Goal: Obtain resource: Download file/media

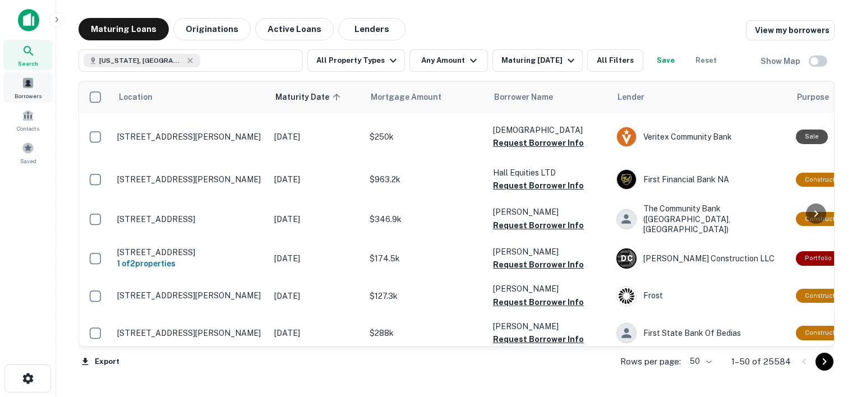
click at [31, 81] on span at bounding box center [28, 83] width 12 height 12
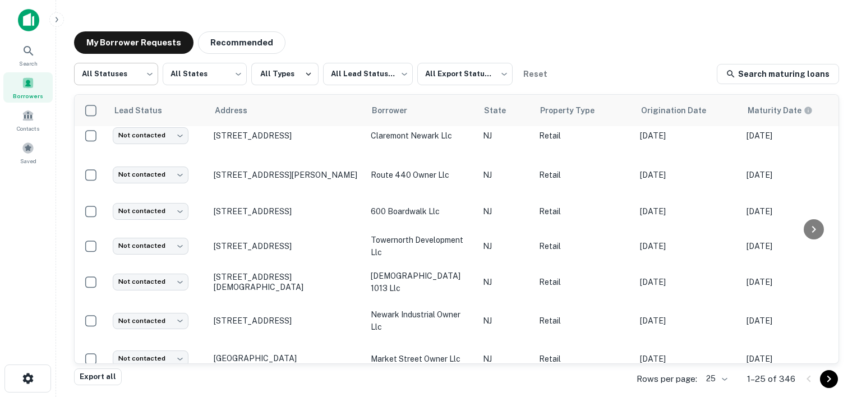
scroll to position [18, 0]
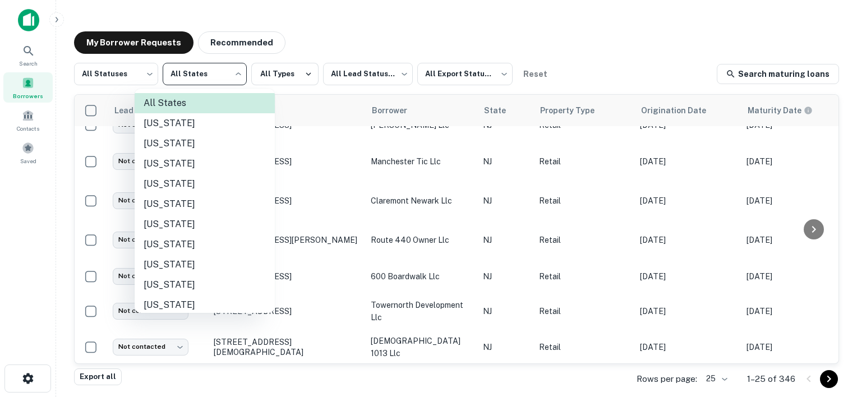
click at [195, 76] on body "Search Borrowers Contacts Saved My Borrower Requests Recommended All Statuses *…" at bounding box center [428, 198] width 857 height 397
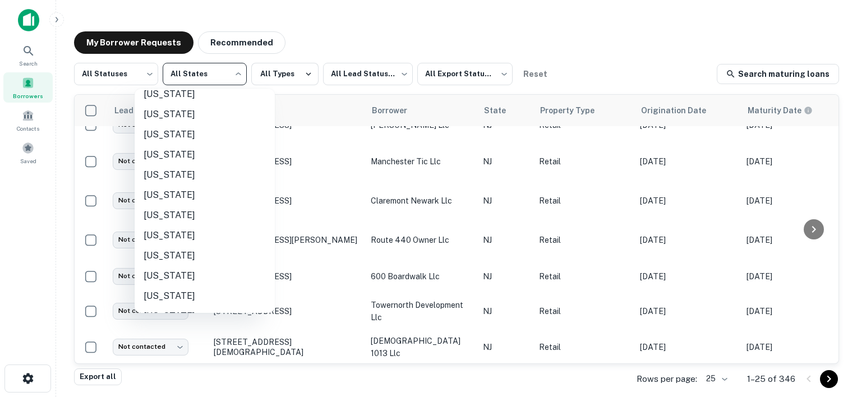
scroll to position [473, 0]
click at [174, 238] on li "[US_STATE]" at bounding box center [205, 235] width 140 height 20
type input "**"
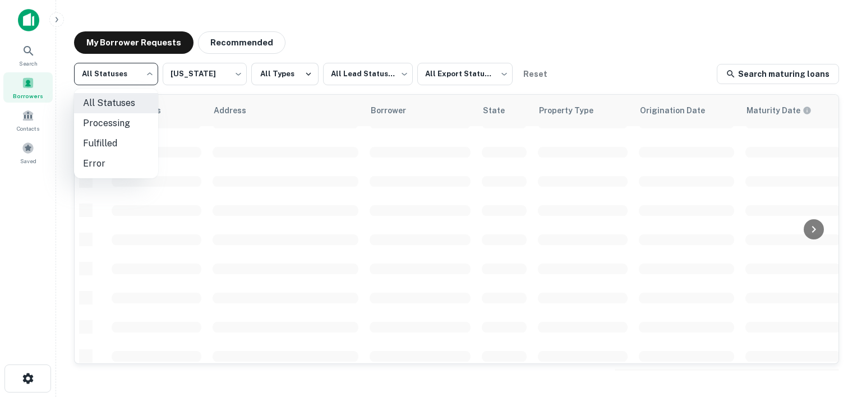
click at [144, 72] on body "Search Borrowers Contacts Saved My Borrower Requests Recommended All Statuses *…" at bounding box center [428, 198] width 857 height 397
click at [117, 142] on li "Fulfilled" at bounding box center [116, 143] width 84 height 20
type input "*********"
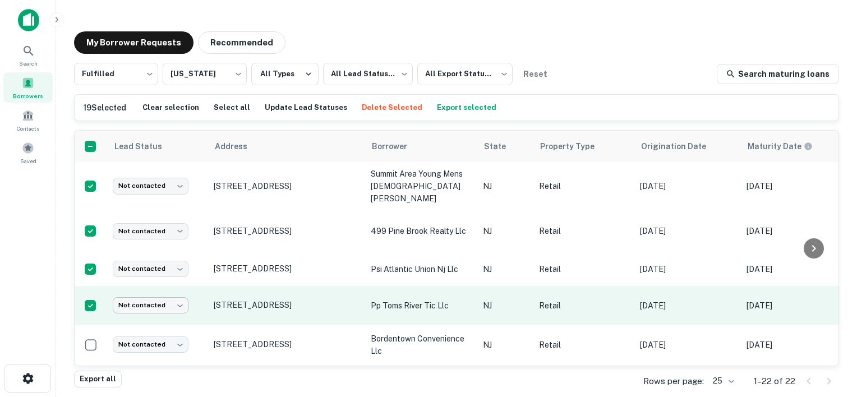
scroll to position [635, 0]
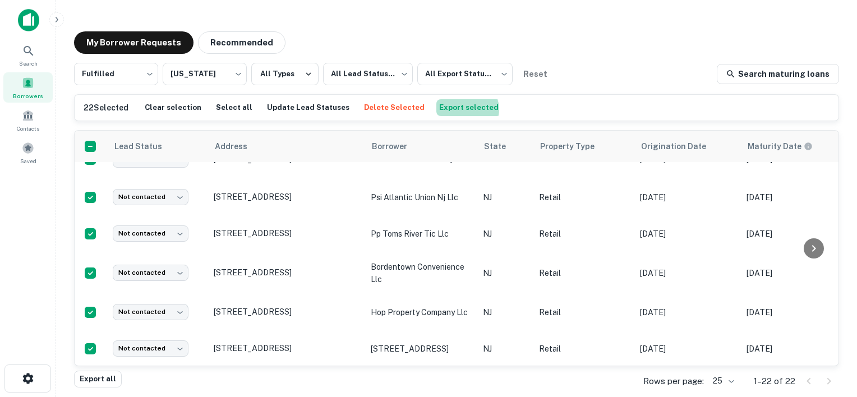
click at [445, 109] on button "Export selected" at bounding box center [468, 107] width 65 height 17
